Goal: Information Seeking & Learning: Learn about a topic

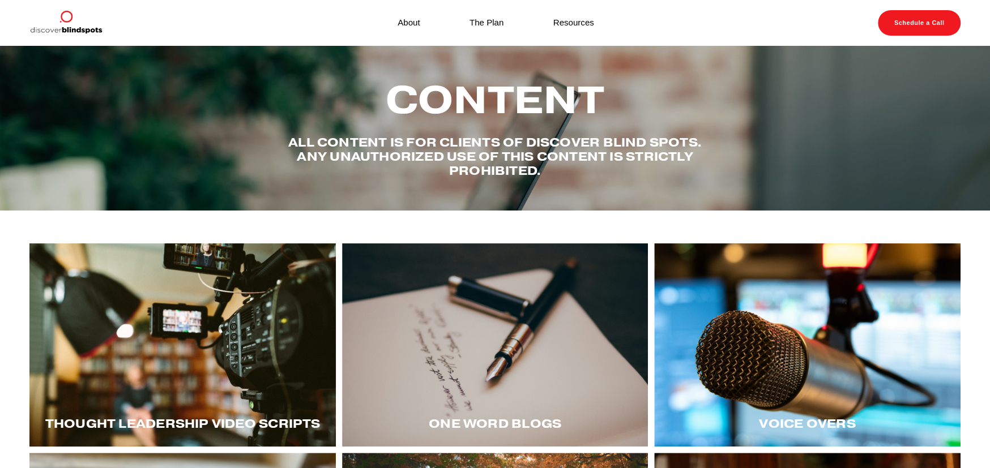
click at [830, 352] on div at bounding box center [807, 346] width 306 height 204
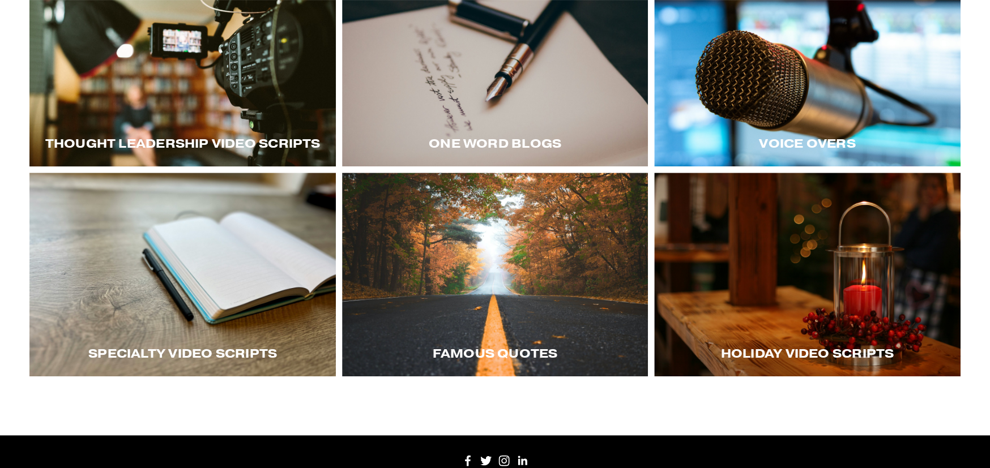
scroll to position [283, 0]
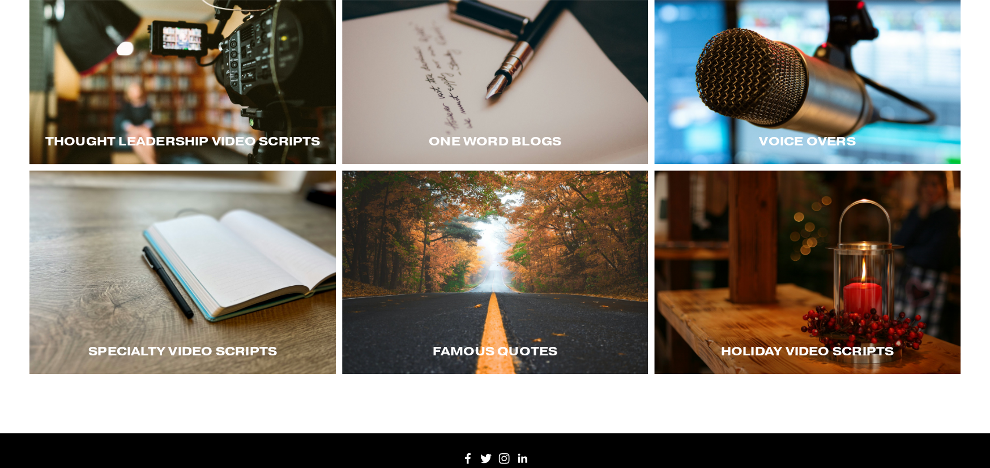
click at [122, 299] on div at bounding box center [182, 273] width 306 height 204
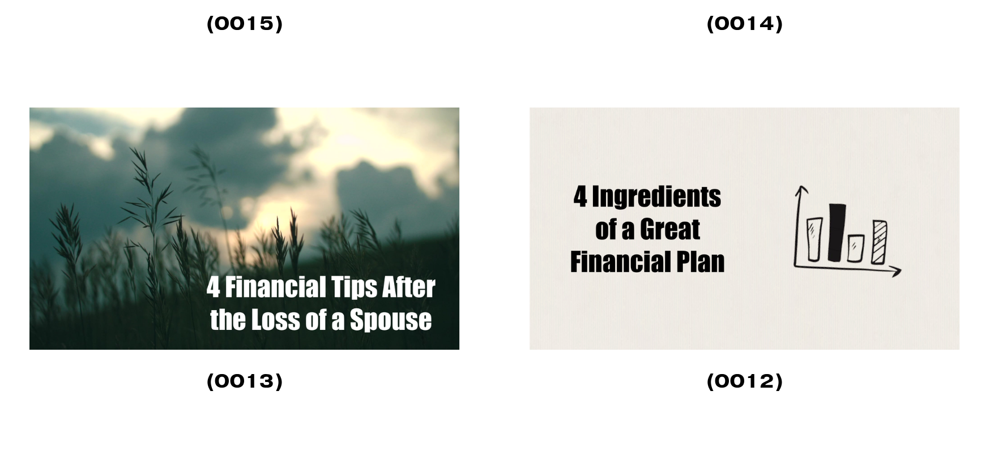
scroll to position [3172, 0]
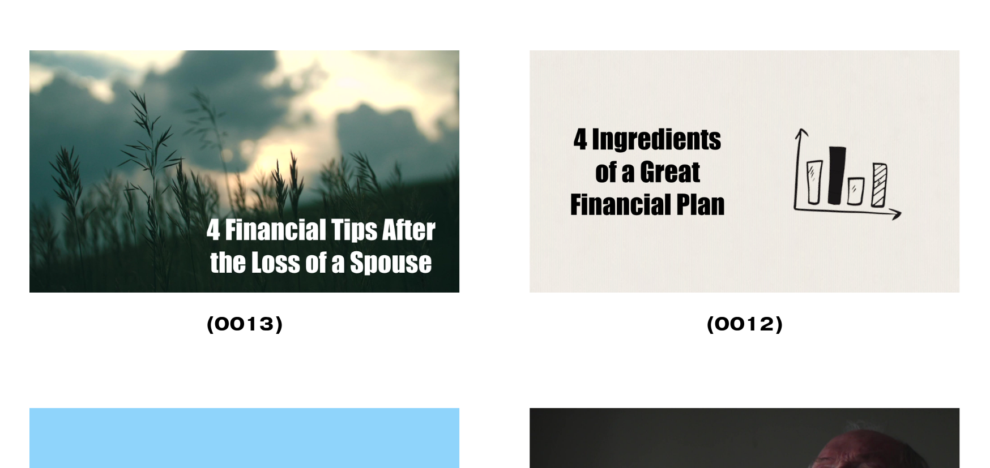
click at [659, 235] on img at bounding box center [745, 171] width 431 height 242
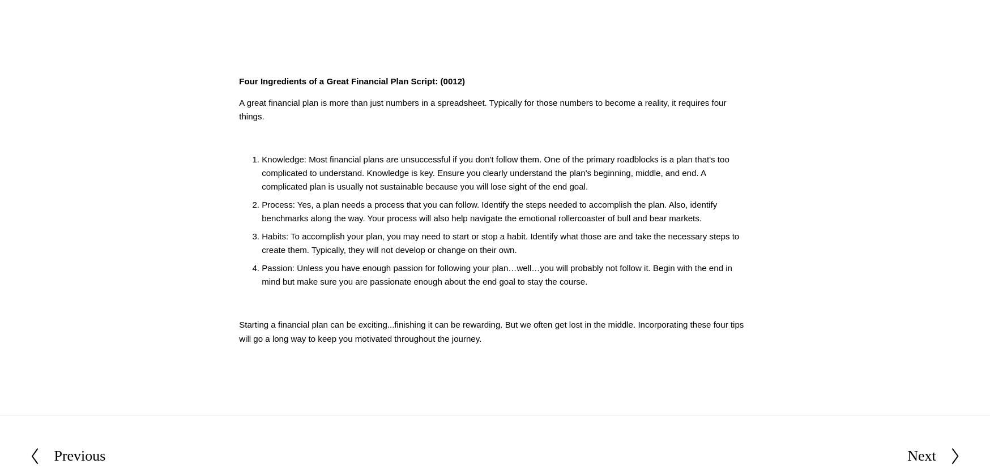
scroll to position [340, 0]
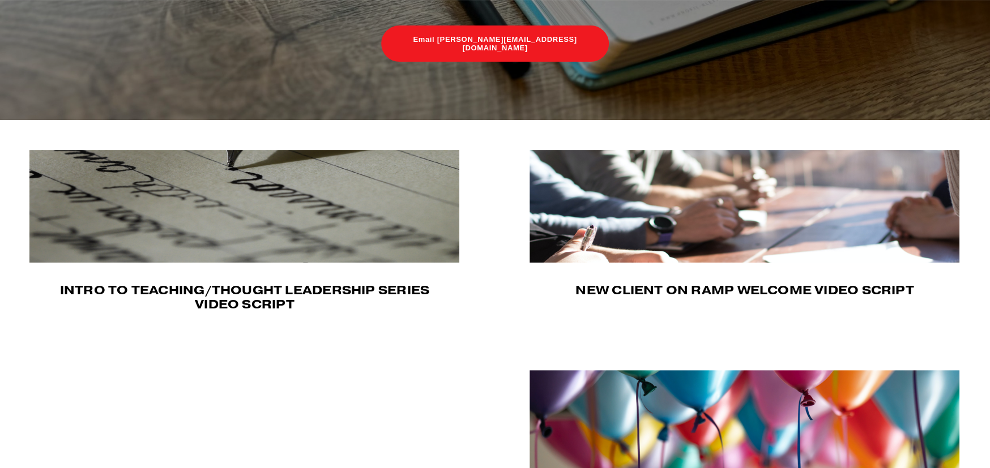
scroll to position [283, 0]
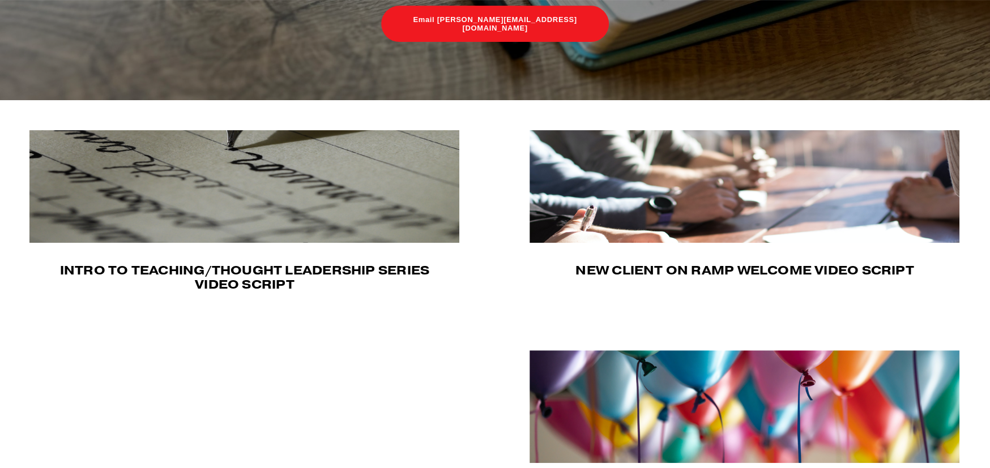
click at [718, 185] on img at bounding box center [745, 186] width 430 height 113
